Goal: Task Accomplishment & Management: Manage account settings

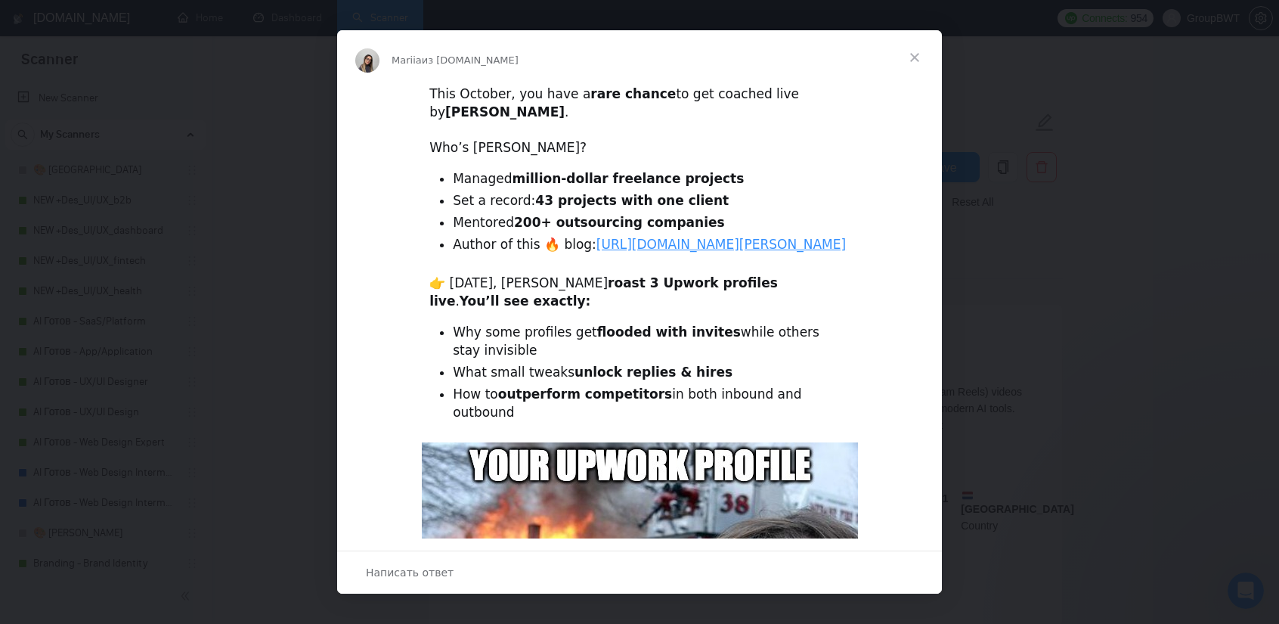
click at [922, 55] on span "Закрыть" at bounding box center [914, 57] width 54 height 54
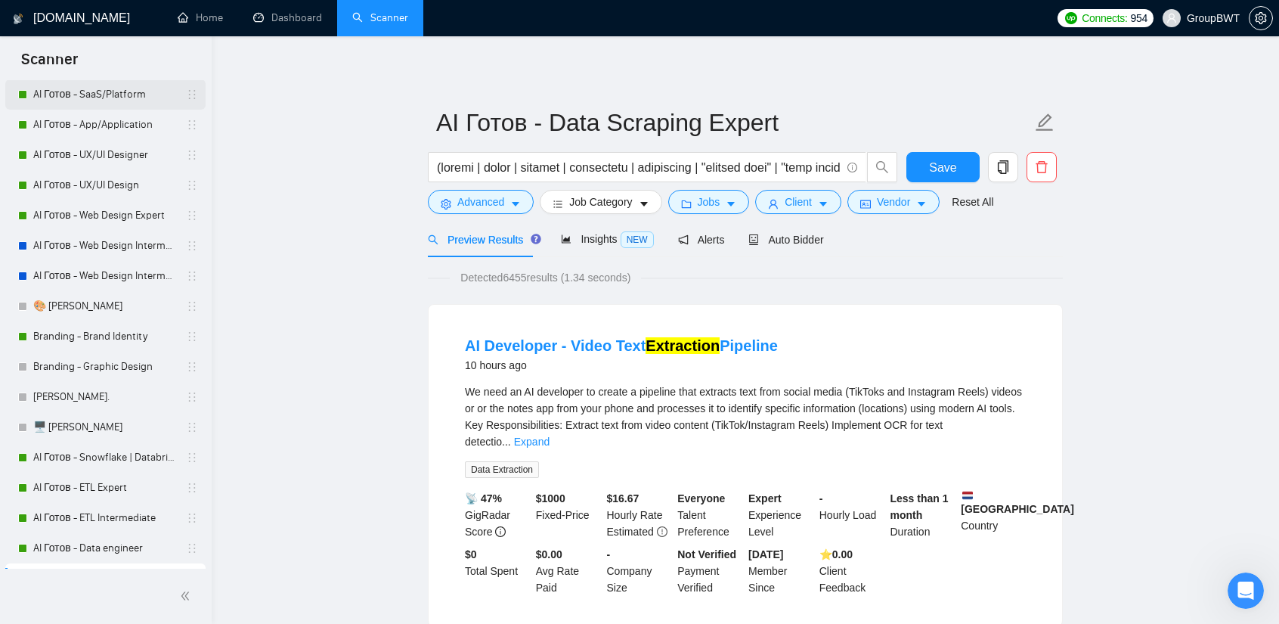
scroll to position [453, 0]
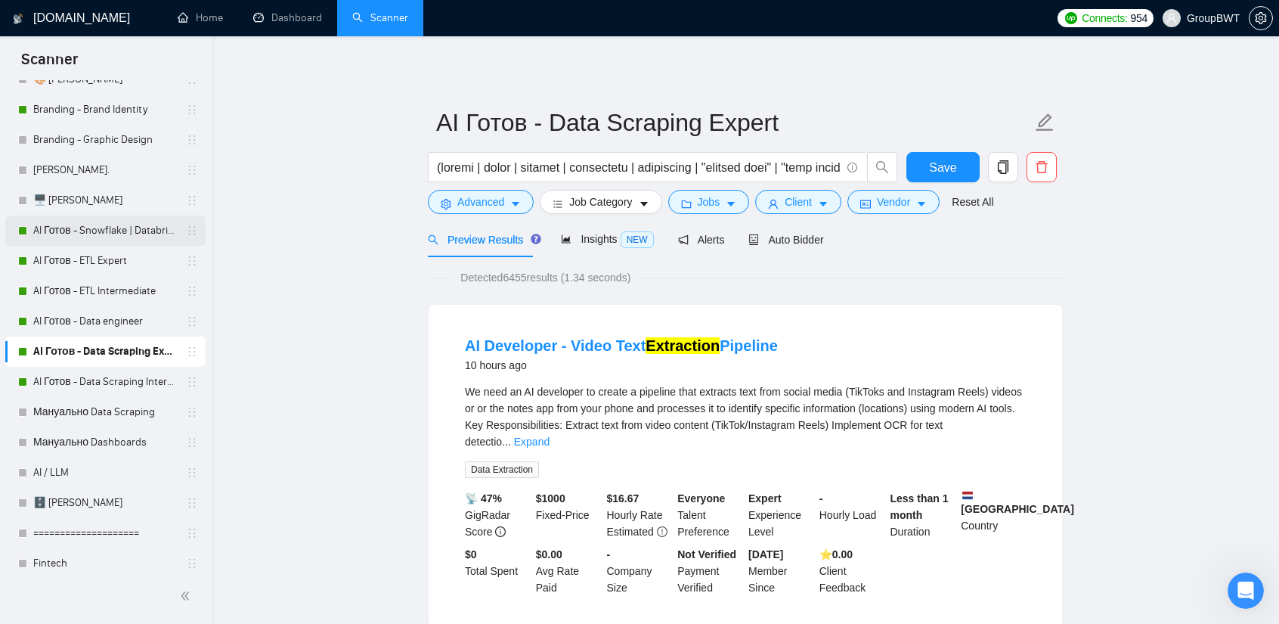
click at [116, 230] on link "AI Готов - Snowflake | Databricks" at bounding box center [105, 230] width 144 height 30
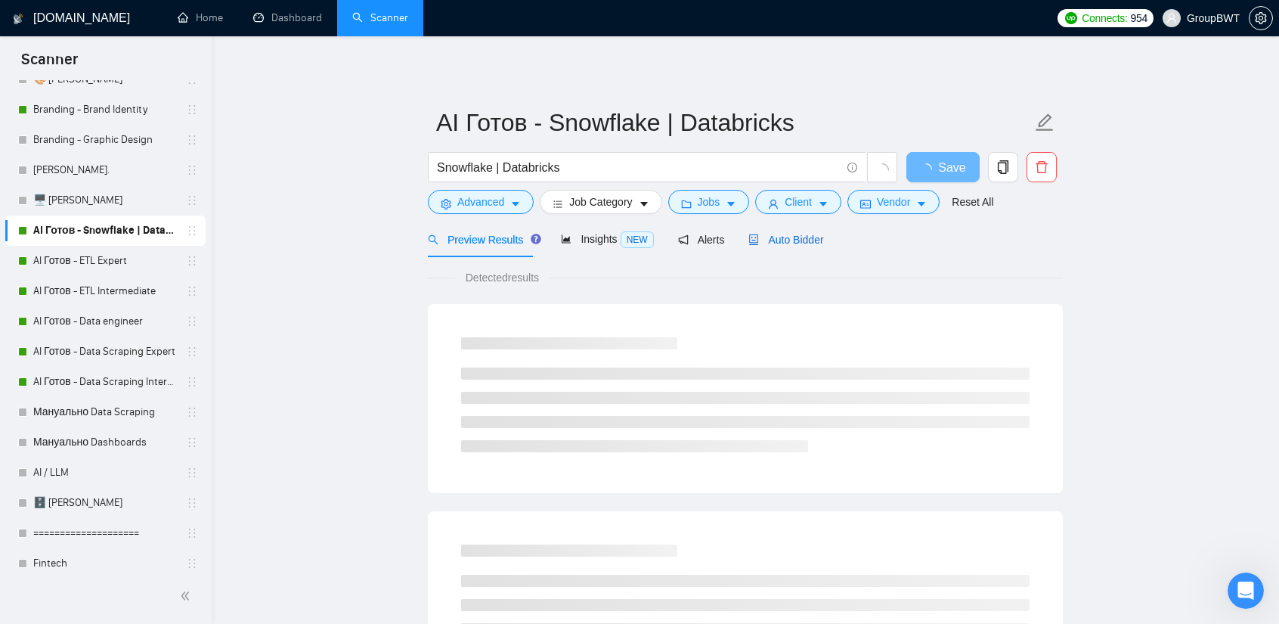
click at [786, 240] on span "Auto Bidder" at bounding box center [785, 240] width 75 height 12
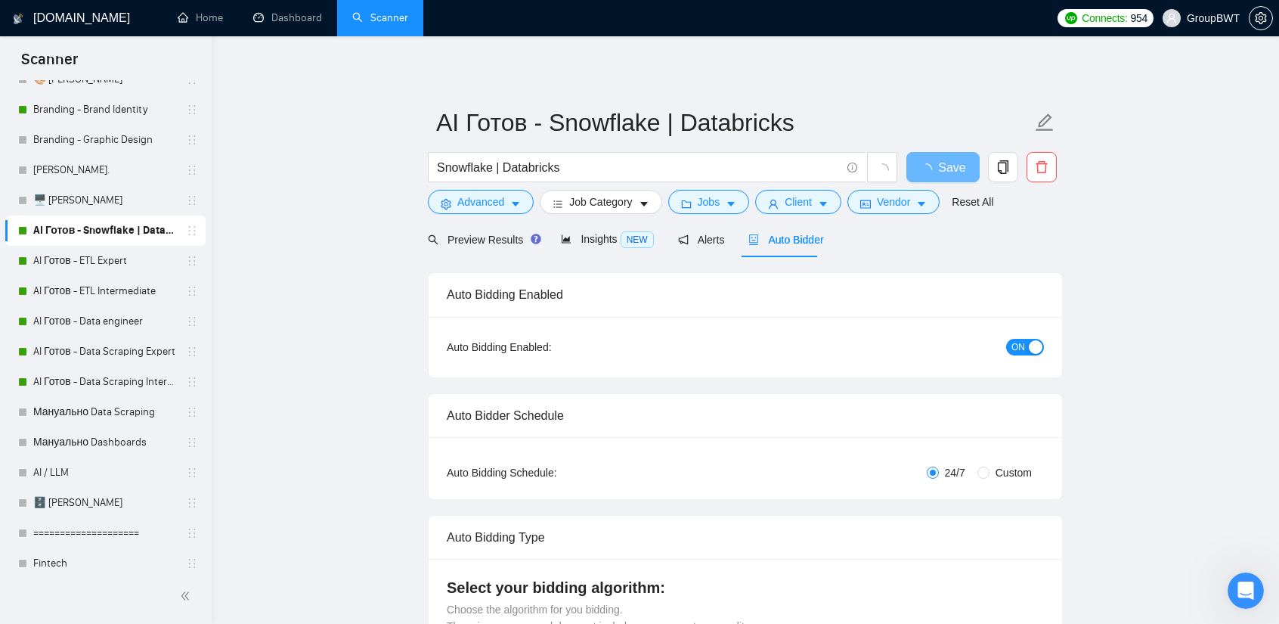
click at [1016, 344] on span "ON" at bounding box center [1018, 347] width 14 height 17
click at [930, 162] on button "Save" at bounding box center [942, 167] width 73 height 30
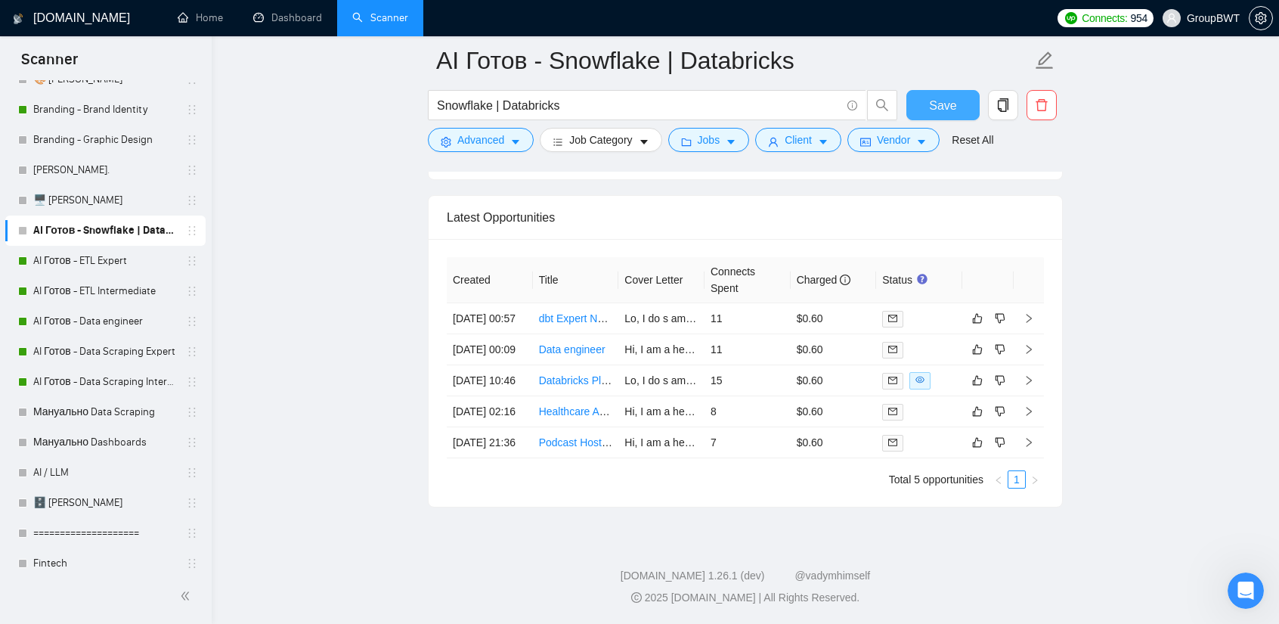
scroll to position [3801, 0]
click at [78, 265] on link "AI Готов - ETL Expert" at bounding box center [105, 261] width 144 height 30
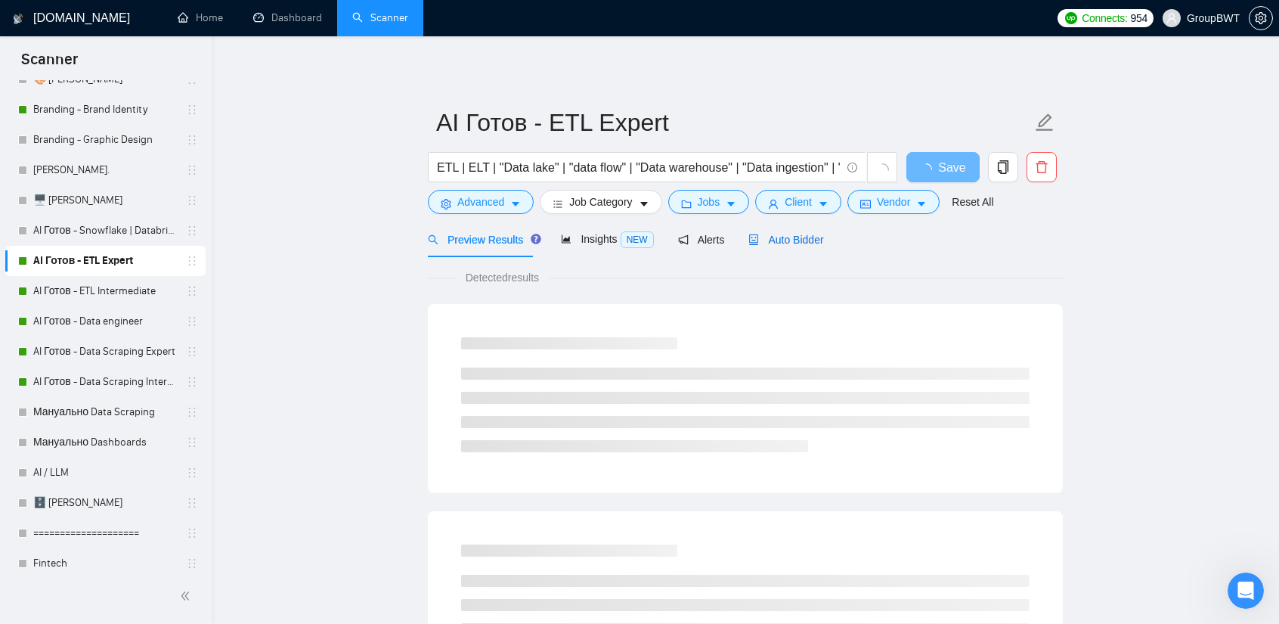
click at [789, 243] on span "Auto Bidder" at bounding box center [785, 240] width 75 height 12
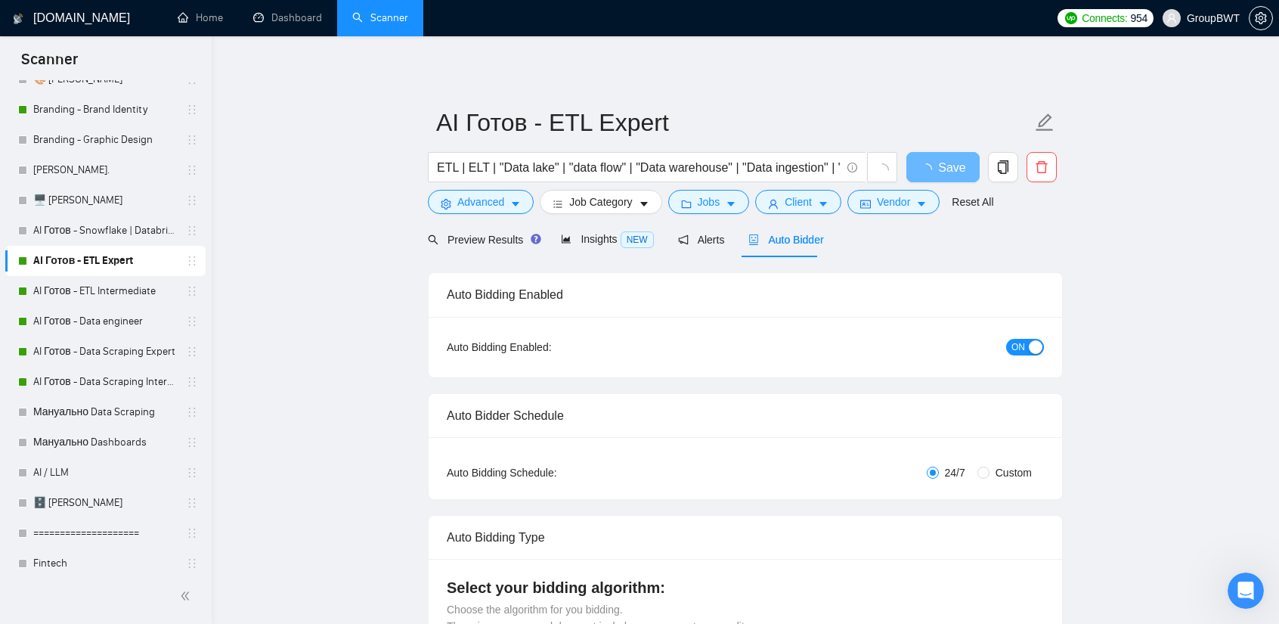
click at [1016, 339] on span "ON" at bounding box center [1018, 347] width 14 height 17
click at [949, 156] on button "Save" at bounding box center [942, 167] width 73 height 30
click at [68, 297] on link "AI Готов - ETL Intermediate" at bounding box center [105, 291] width 144 height 30
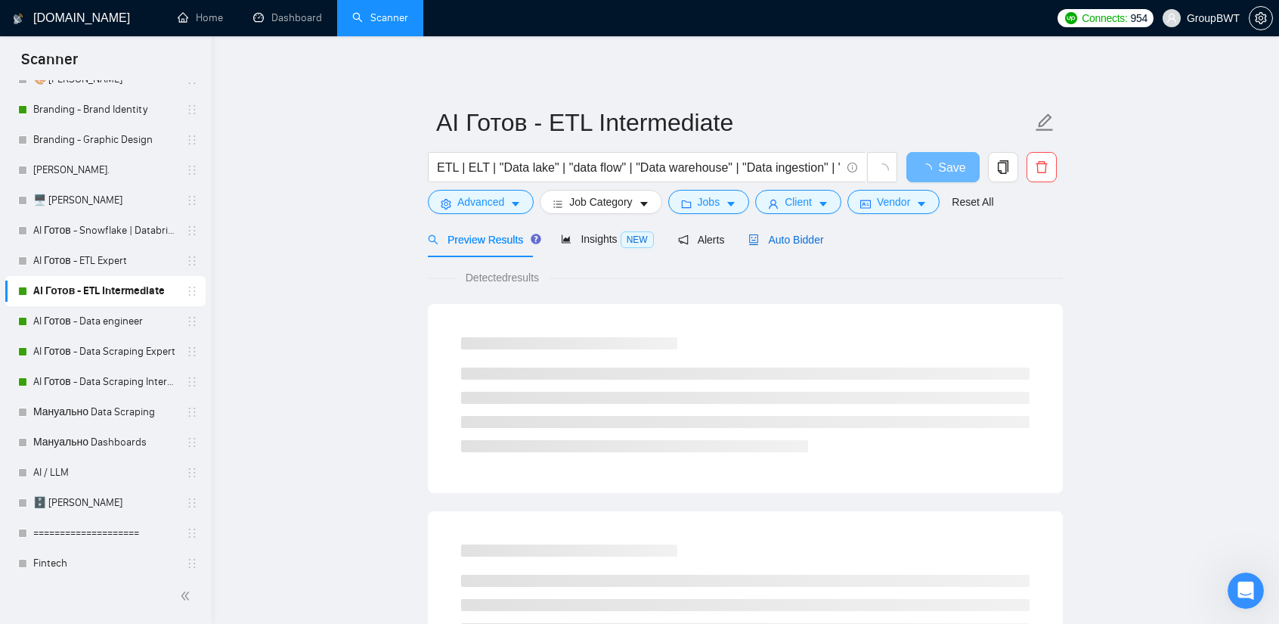
click at [798, 234] on span "Auto Bidder" at bounding box center [785, 240] width 75 height 12
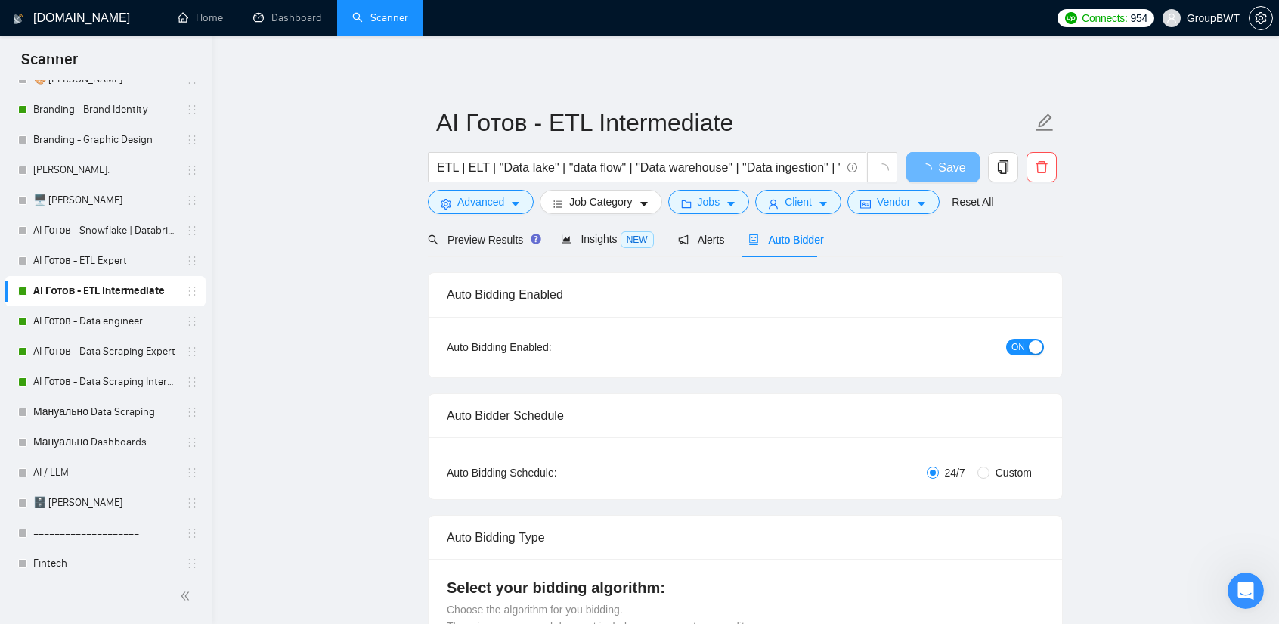
click at [1022, 339] on span "ON" at bounding box center [1018, 347] width 14 height 17
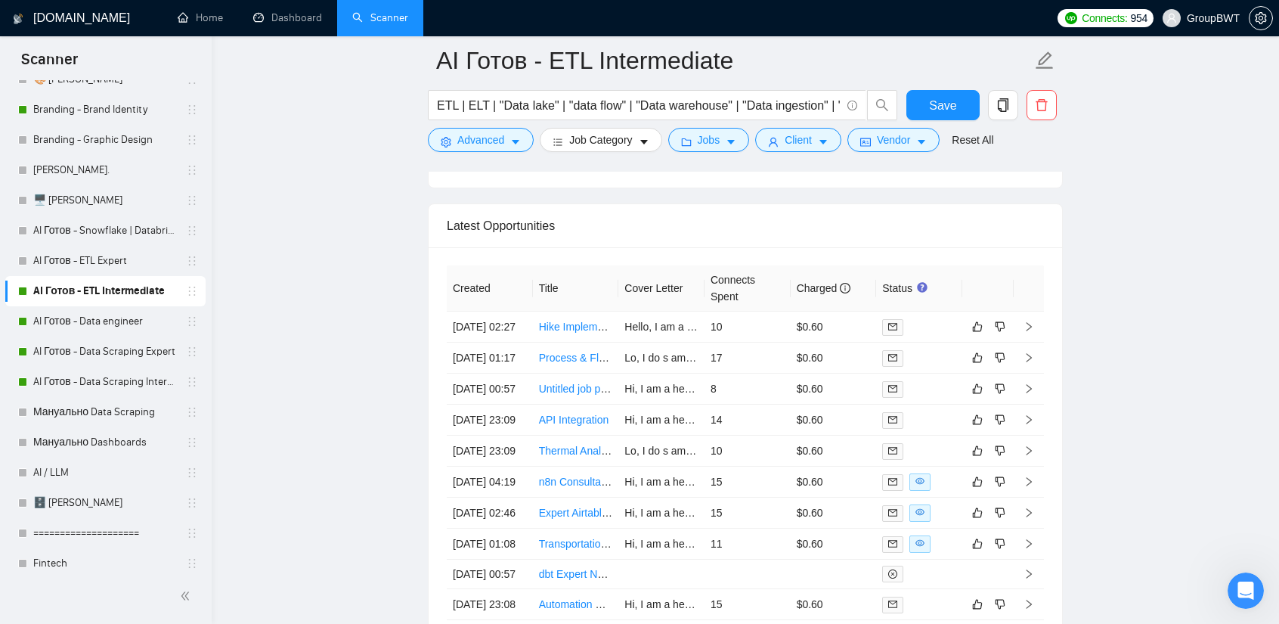
scroll to position [3740, 0]
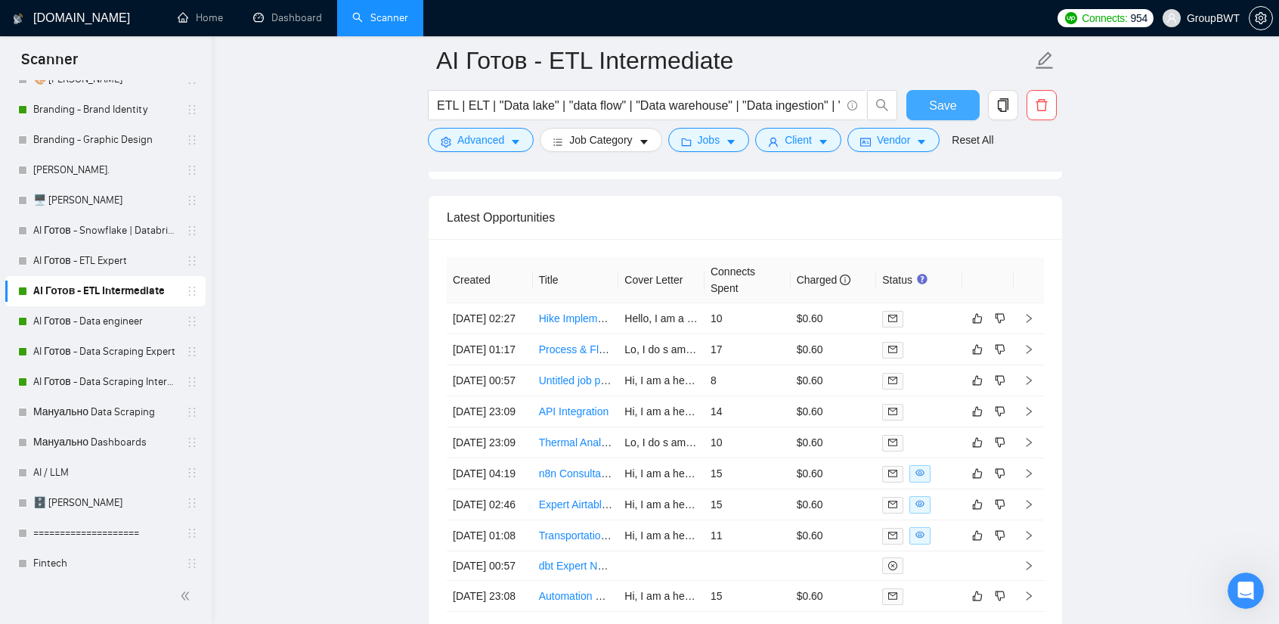
click at [928, 98] on button "Save" at bounding box center [942, 105] width 73 height 30
click at [92, 316] on link "AI Готов - Data engineer" at bounding box center [105, 321] width 144 height 30
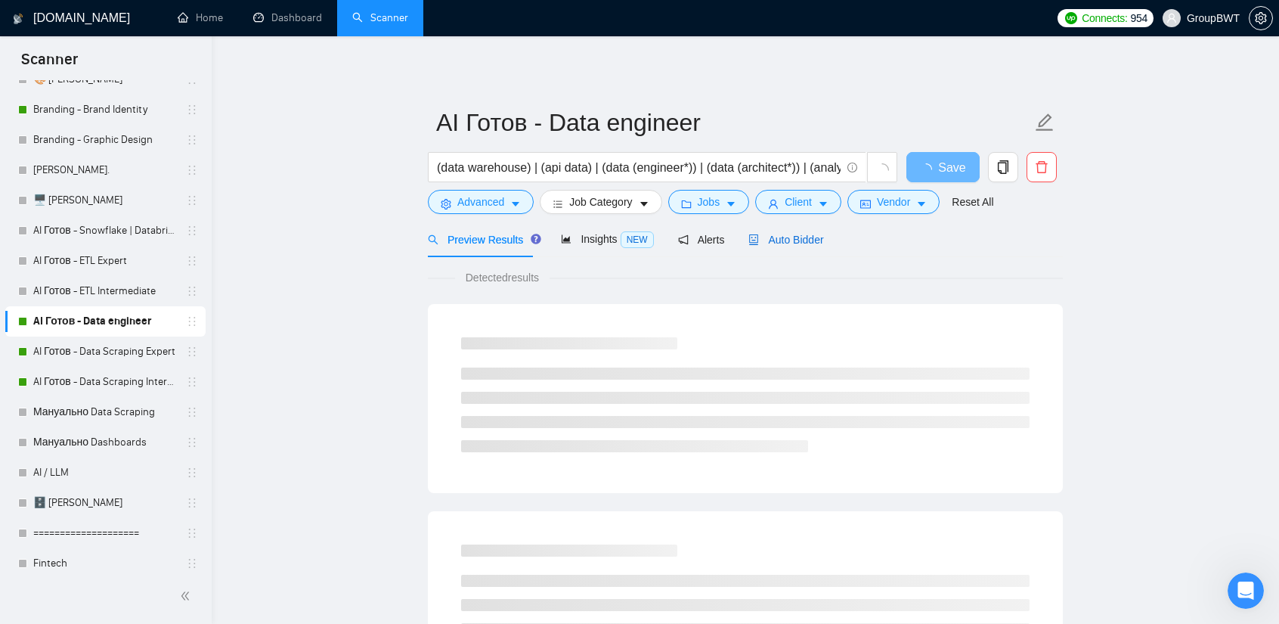
click at [755, 237] on span "Auto Bidder" at bounding box center [785, 240] width 75 height 12
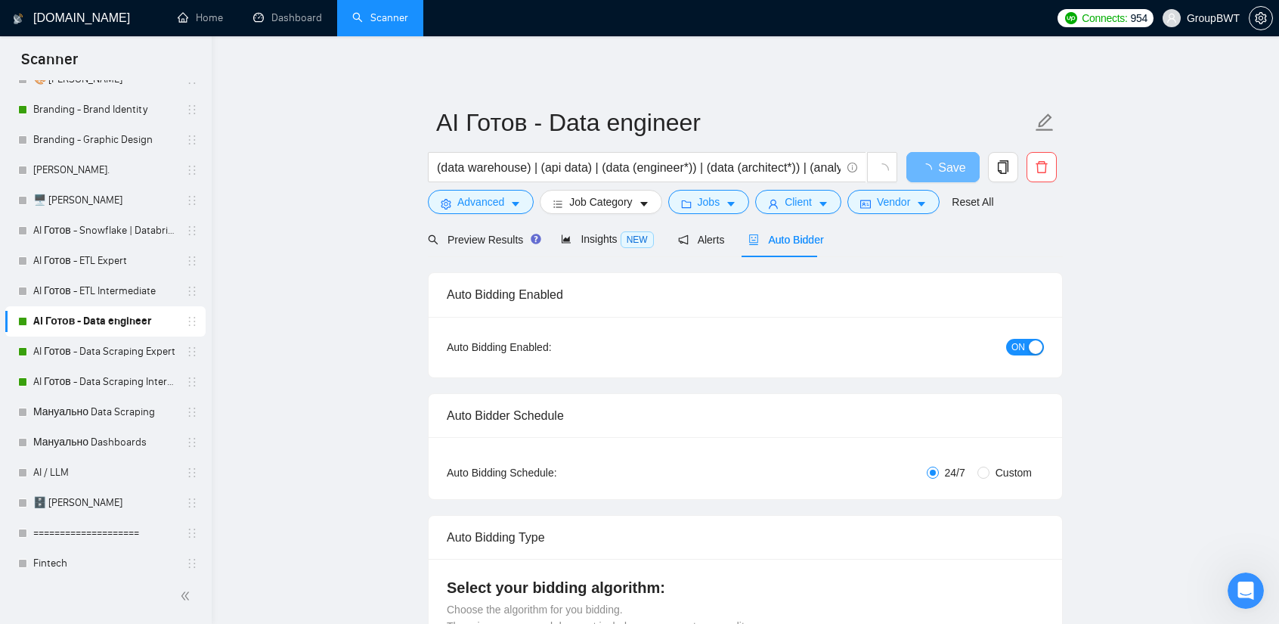
click at [1027, 349] on button "ON" at bounding box center [1025, 347] width 38 height 17
click at [932, 156] on button "Save" at bounding box center [942, 167] width 73 height 30
click at [82, 353] on link "AI Готов - Data Scraping Expert" at bounding box center [105, 351] width 144 height 30
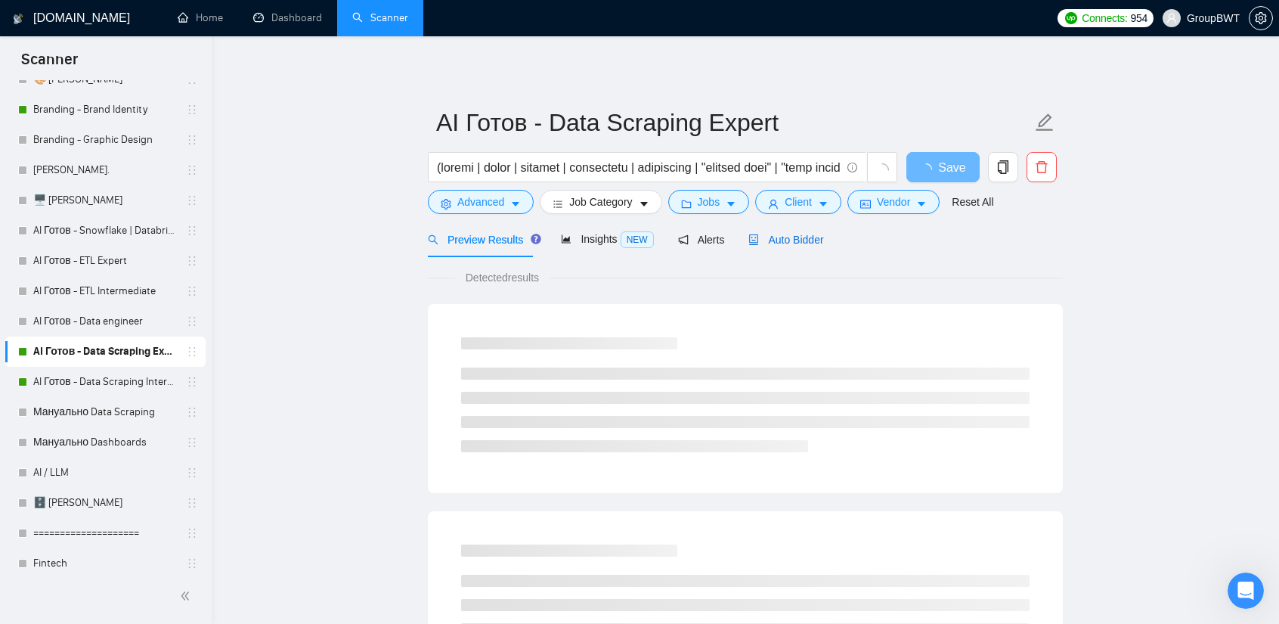
click at [801, 243] on span "Auto Bidder" at bounding box center [785, 240] width 75 height 12
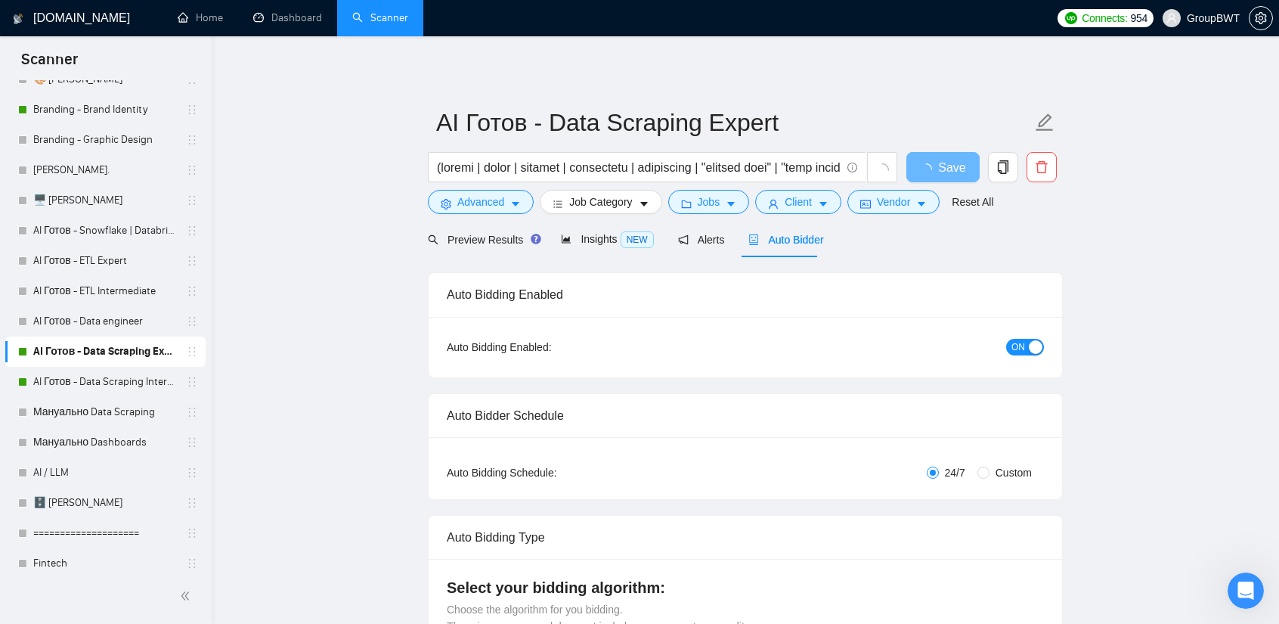
click at [1008, 349] on button "ON" at bounding box center [1025, 347] width 38 height 17
click at [967, 169] on button "Save" at bounding box center [942, 167] width 73 height 30
click at [96, 376] on link "AI Готов - Data Scraping Intermediate" at bounding box center [105, 382] width 144 height 30
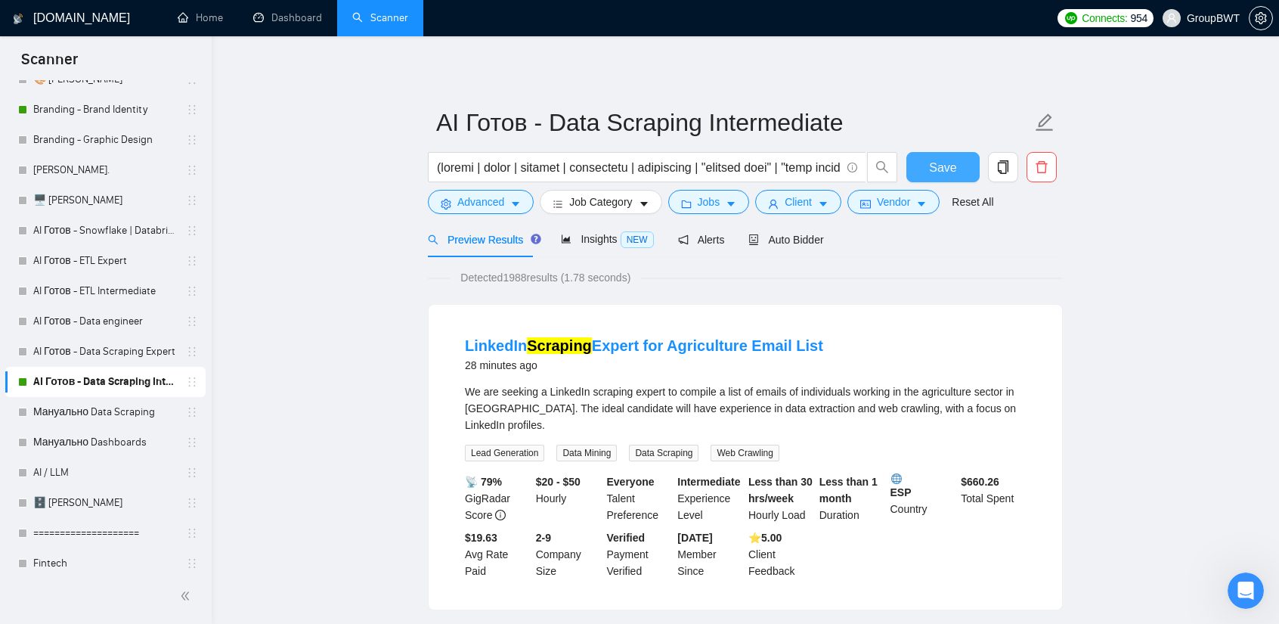
click at [947, 164] on span "Save" at bounding box center [942, 167] width 27 height 19
click at [153, 263] on link "AI Готов - ETL Expert" at bounding box center [105, 261] width 144 height 30
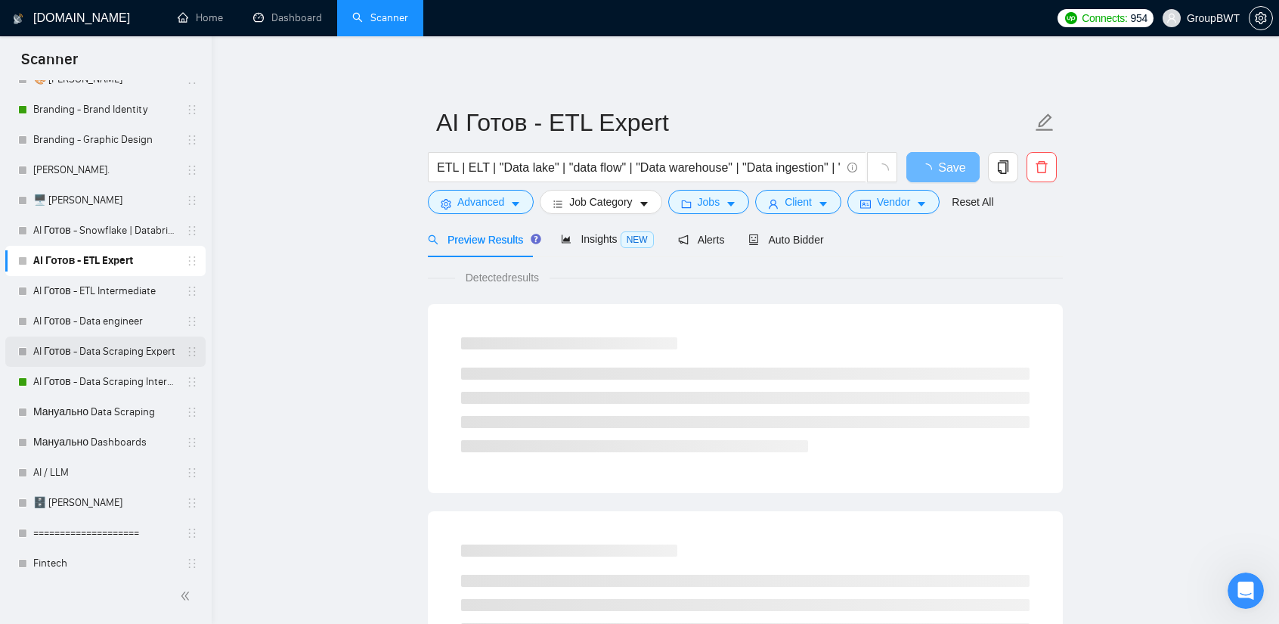
click at [88, 356] on link "AI Готов - Data Scraping Expert" at bounding box center [105, 351] width 144 height 30
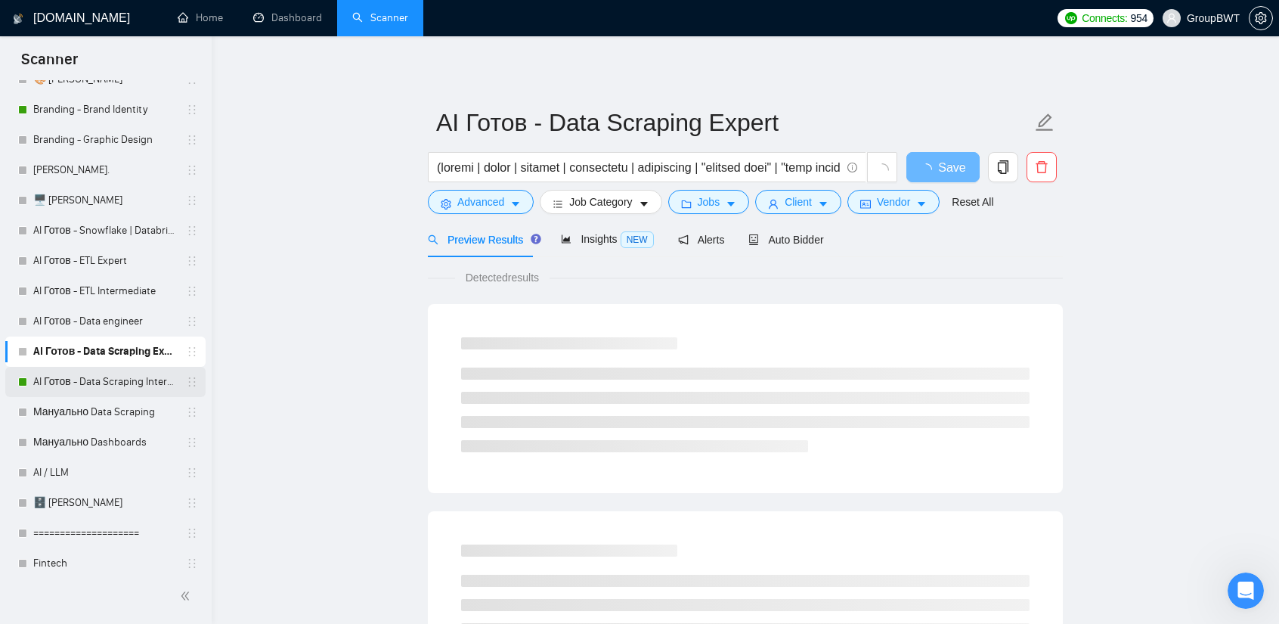
click at [95, 381] on link "AI Готов - Data Scraping Intermediate" at bounding box center [105, 382] width 144 height 30
click at [791, 234] on span "Auto Bidder" at bounding box center [785, 240] width 75 height 12
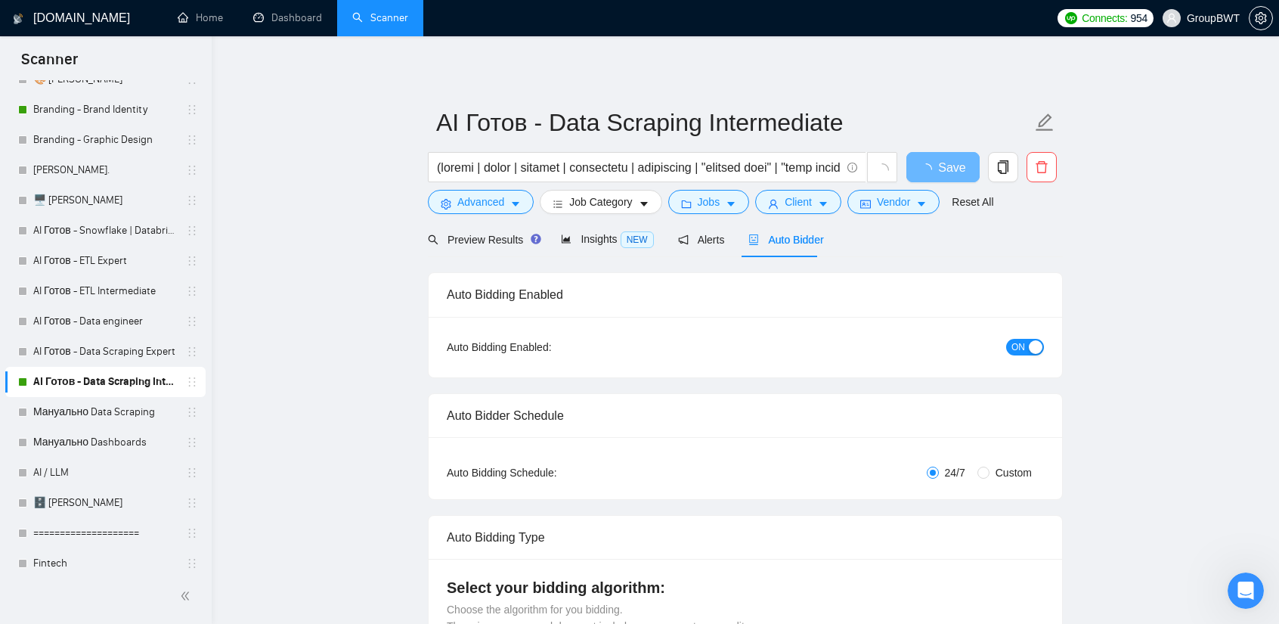
click at [1035, 351] on div "button" at bounding box center [1036, 347] width 14 height 14
click at [950, 171] on span "Save" at bounding box center [942, 167] width 27 height 19
click at [109, 345] on link "AI Готов - Data Scraping Expert" at bounding box center [105, 351] width 144 height 30
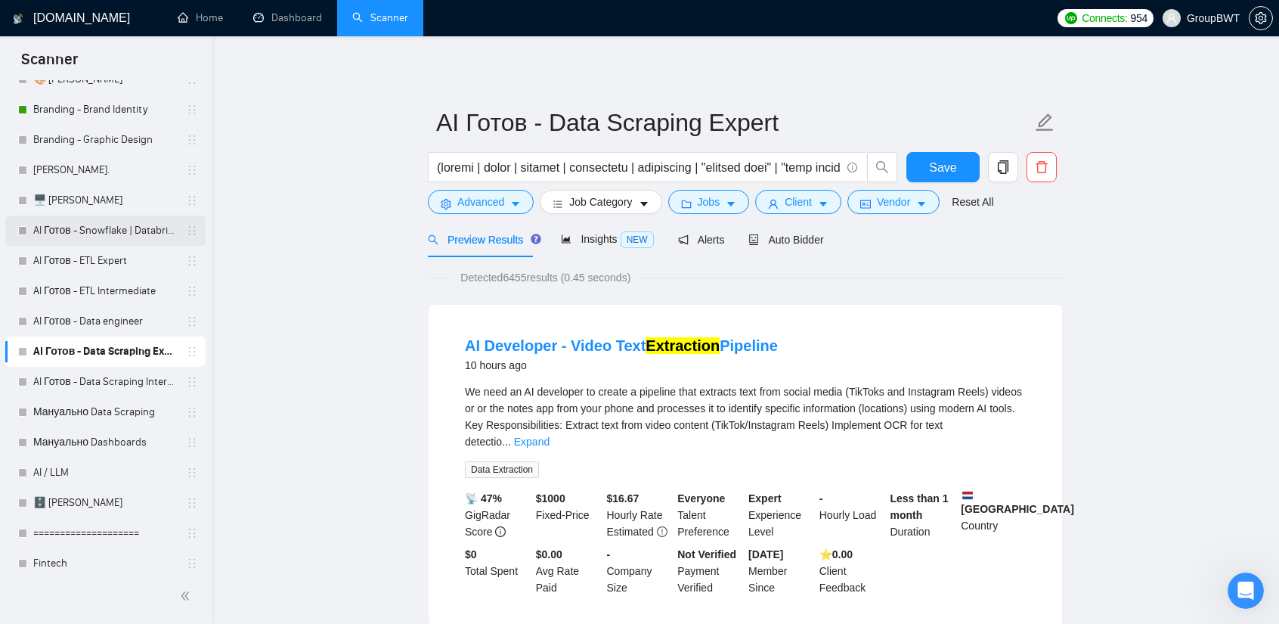
click at [87, 240] on link "AI Готов - Snowflake | Databricks" at bounding box center [105, 230] width 144 height 30
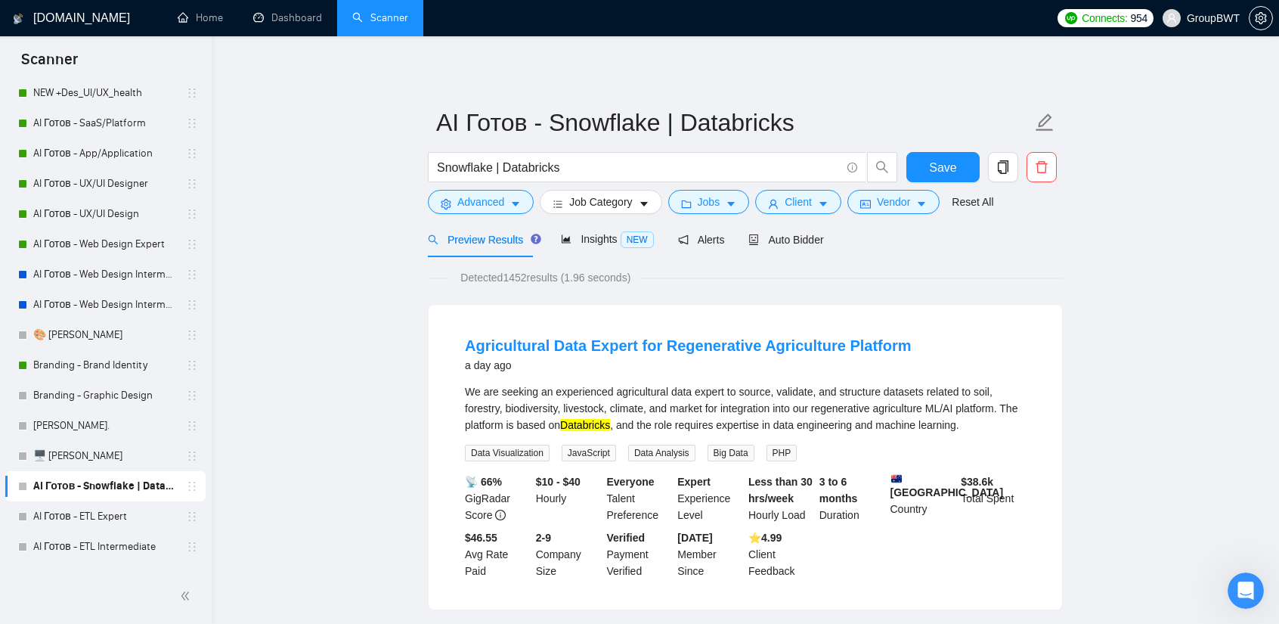
scroll to position [151, 0]
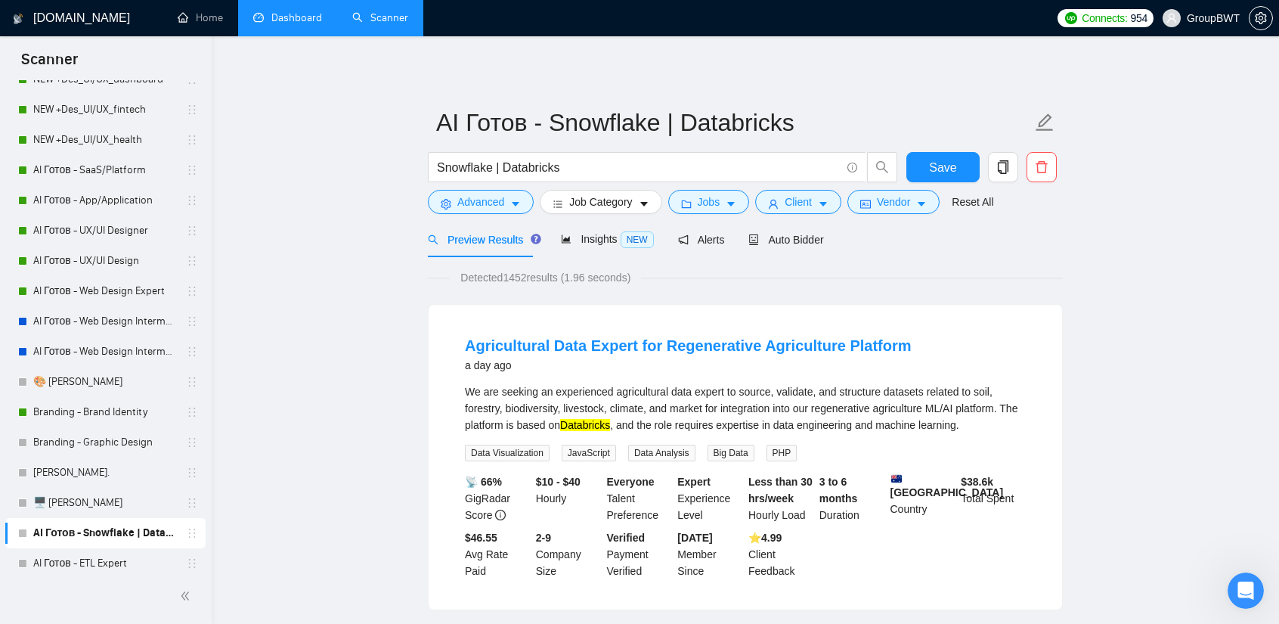
click at [296, 11] on link "Dashboard" at bounding box center [287, 17] width 69 height 13
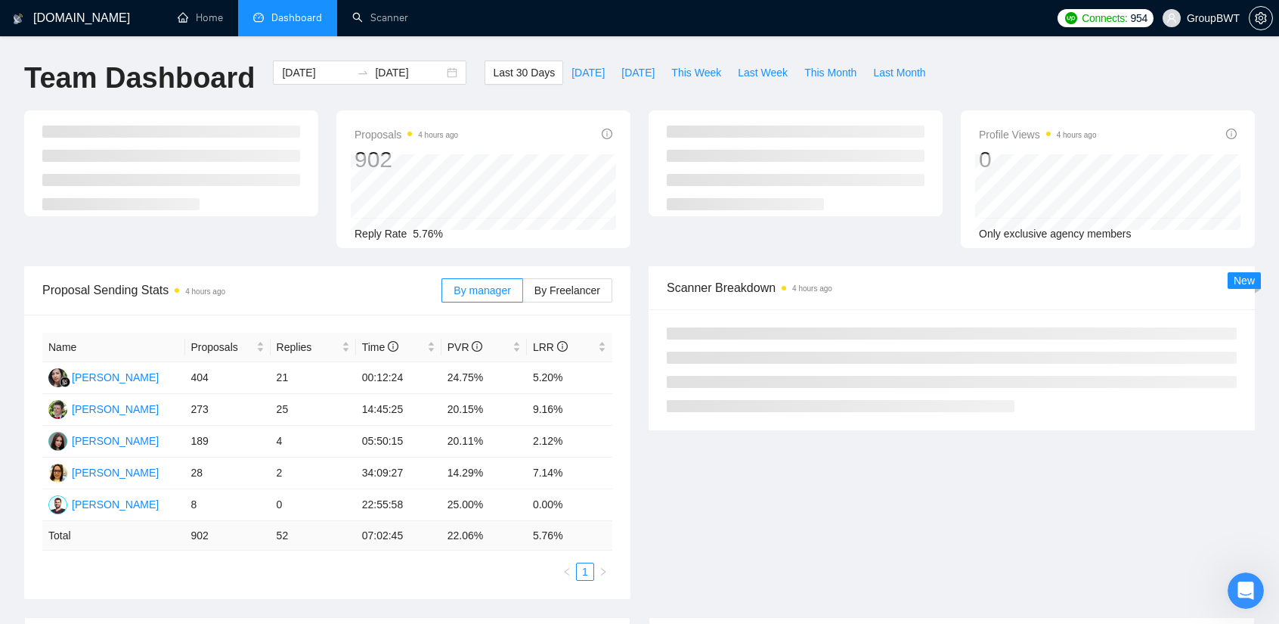
click at [630, 238] on div "Proposals 4 hours ago 902 Reply Rate 5.76%" at bounding box center [483, 179] width 312 height 138
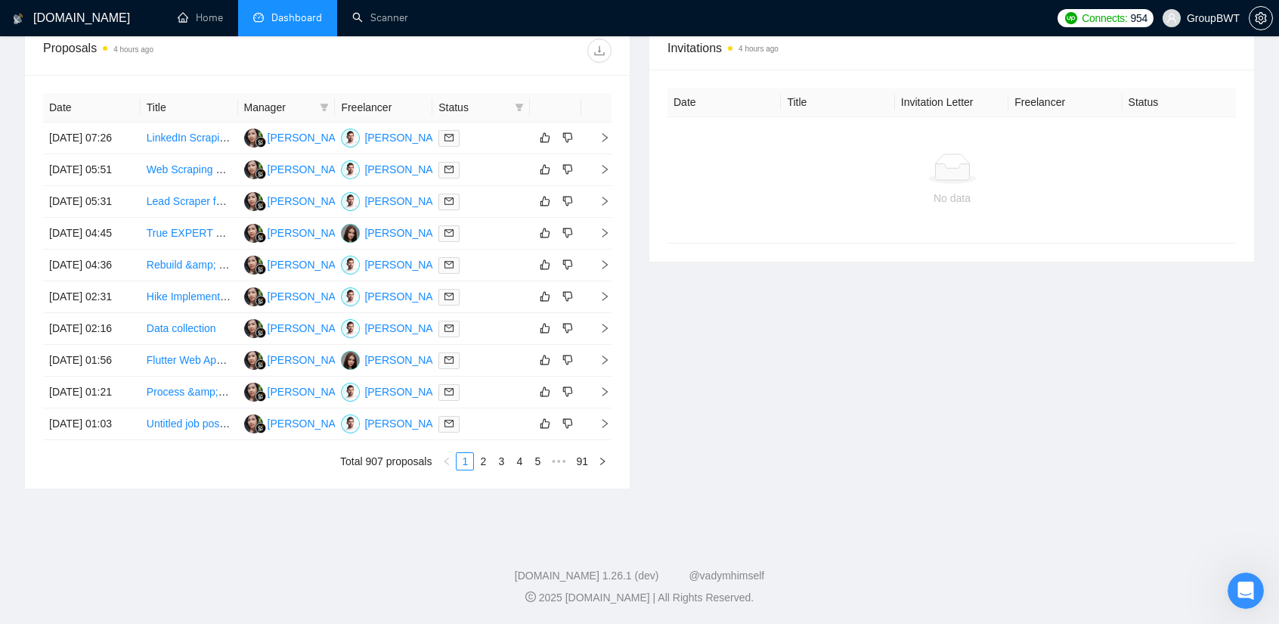
scroll to position [605, 0]
click at [486, 469] on link "2" at bounding box center [483, 461] width 17 height 17
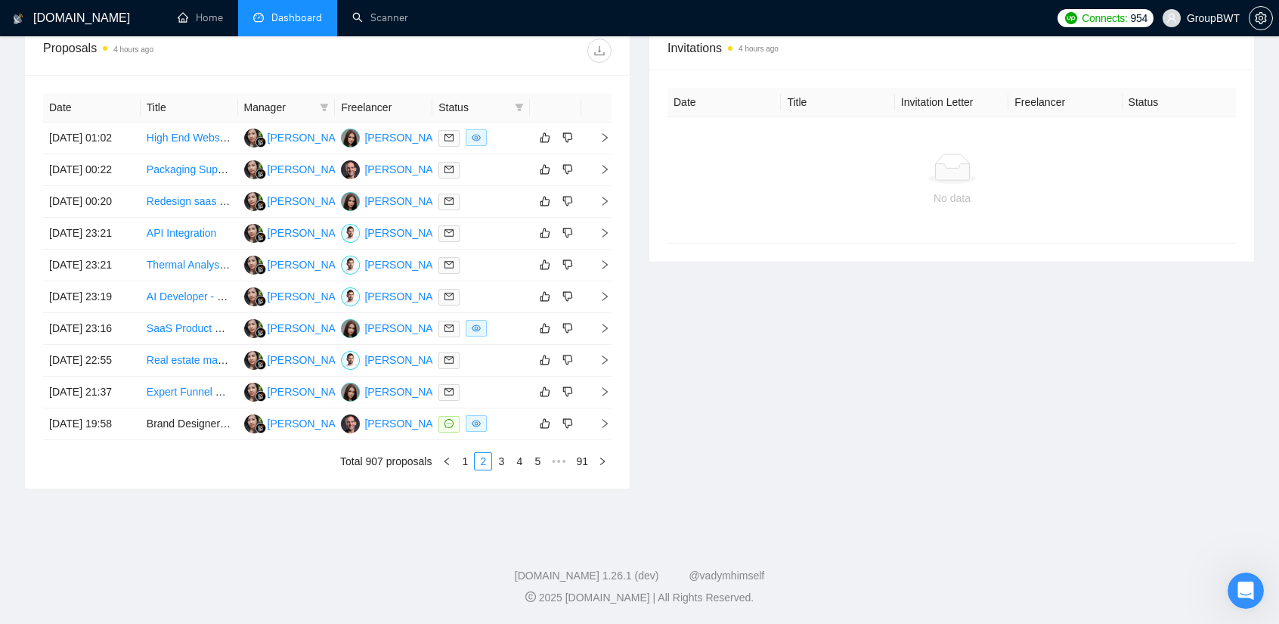
click at [677, 355] on div "Invitations 4 hours ago Date Title Invitation Letter Freelancer Status No data" at bounding box center [951, 257] width 624 height 463
click at [499, 469] on link "3" at bounding box center [501, 461] width 17 height 17
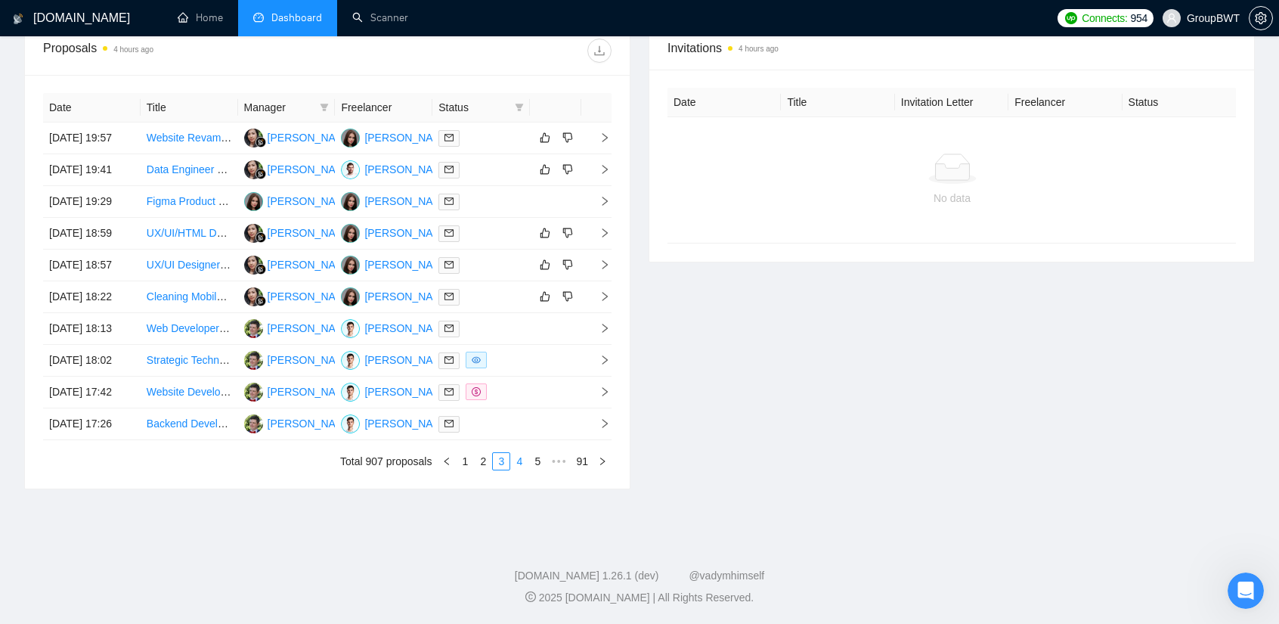
click at [520, 469] on link "4" at bounding box center [519, 461] width 17 height 17
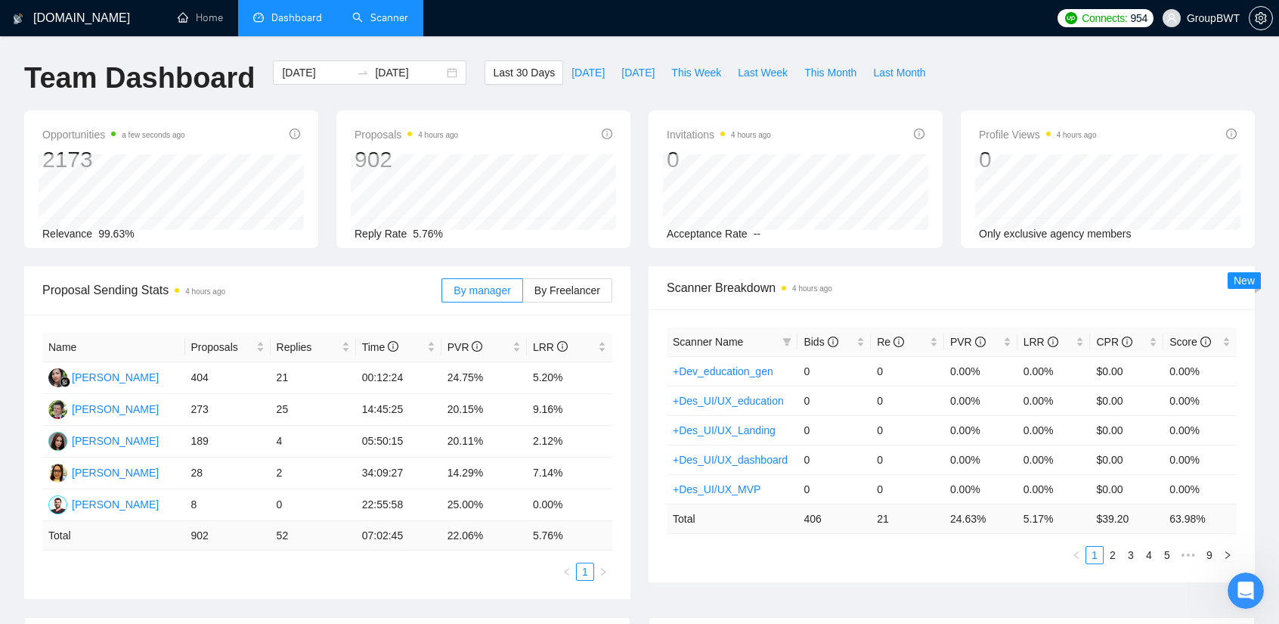
click at [386, 36] on li "Scanner" at bounding box center [380, 18] width 86 height 36
click at [360, 23] on link "Scanner" at bounding box center [380, 17] width 56 height 13
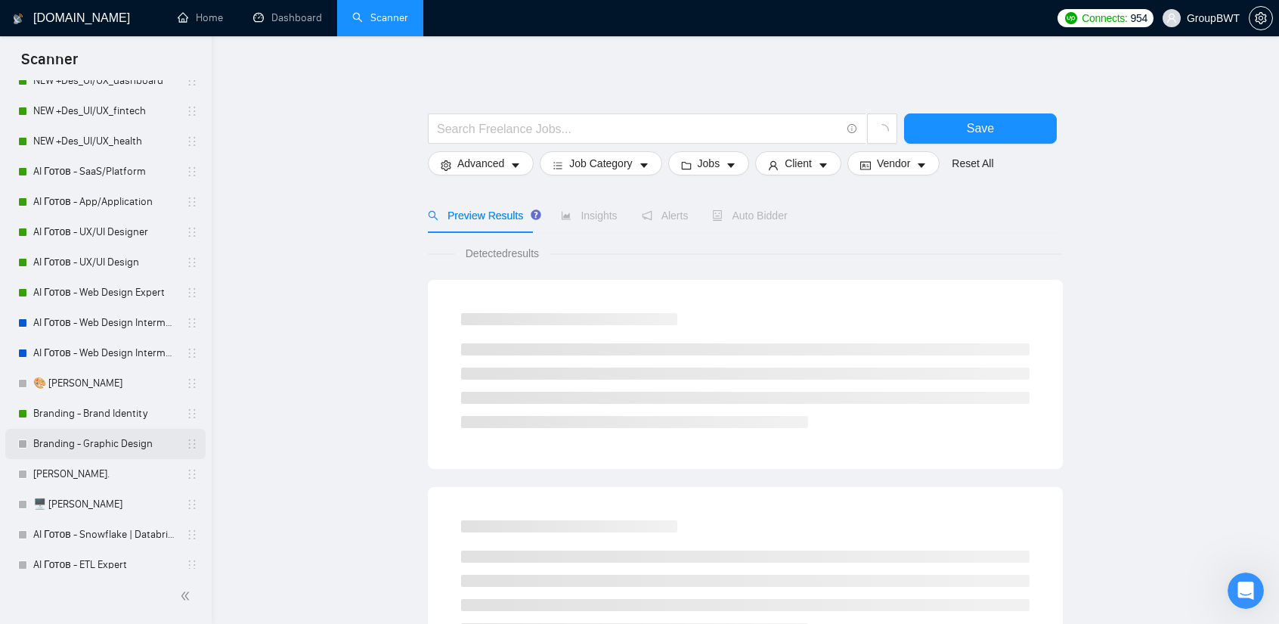
scroll to position [151, 0]
click at [111, 410] on link "Branding - Brand Identity" at bounding box center [105, 412] width 144 height 30
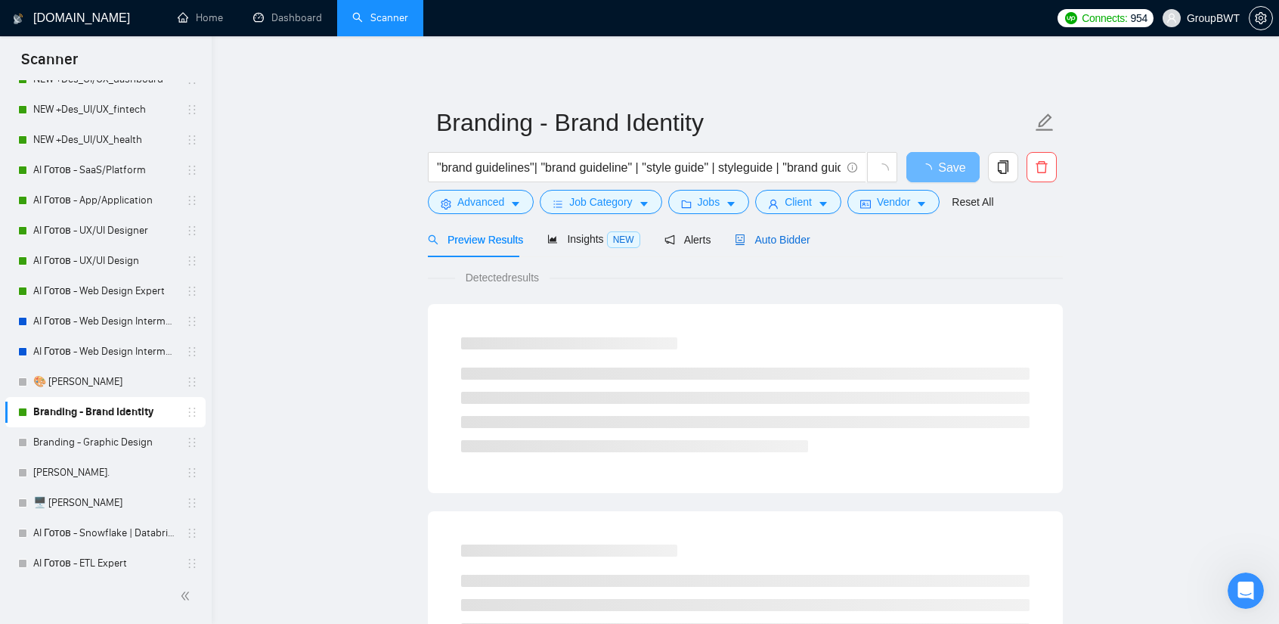
click at [785, 234] on span "Auto Bidder" at bounding box center [772, 240] width 75 height 12
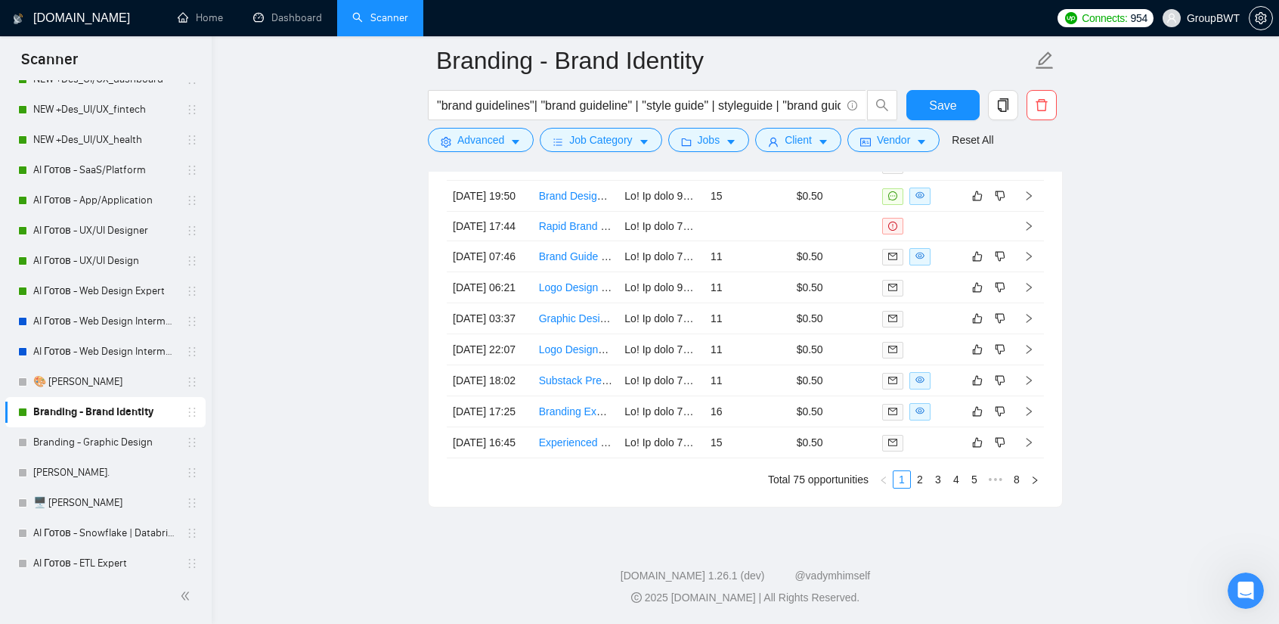
scroll to position [3301, 0]
click at [923, 478] on link "2" at bounding box center [919, 479] width 17 height 17
click at [901, 480] on link "1" at bounding box center [901, 479] width 17 height 17
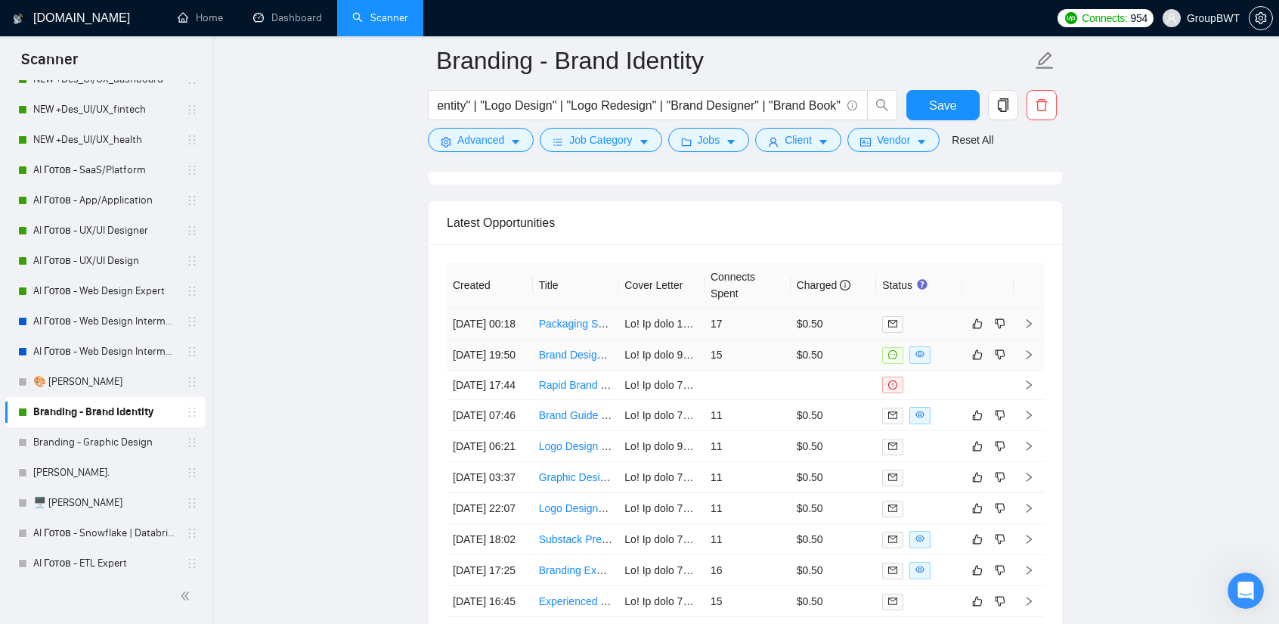
scroll to position [2999, 0]
